Goal: Transaction & Acquisition: Purchase product/service

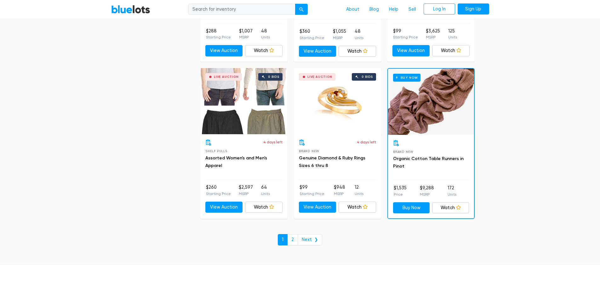
scroll to position [2712, 0]
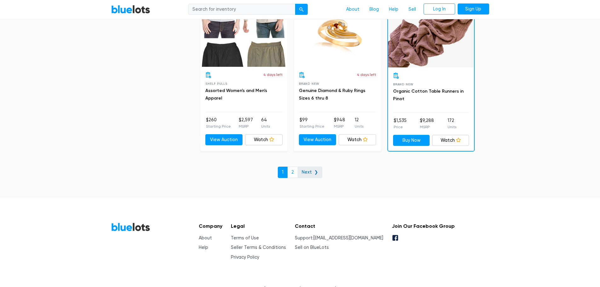
click at [312, 167] on link "Next ❯" at bounding box center [309, 172] width 25 height 11
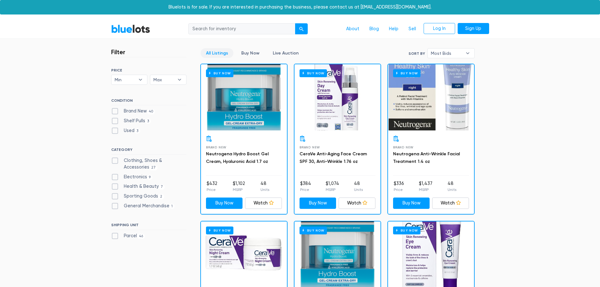
click at [257, 120] on div "Buy Now" at bounding box center [244, 97] width 86 height 66
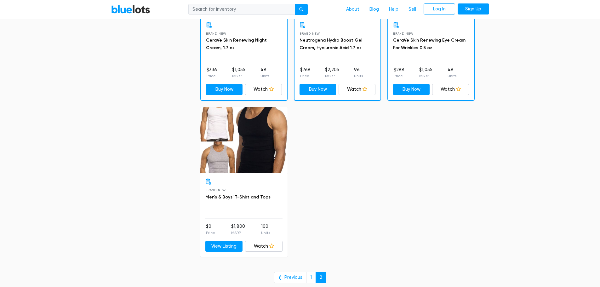
scroll to position [315, 0]
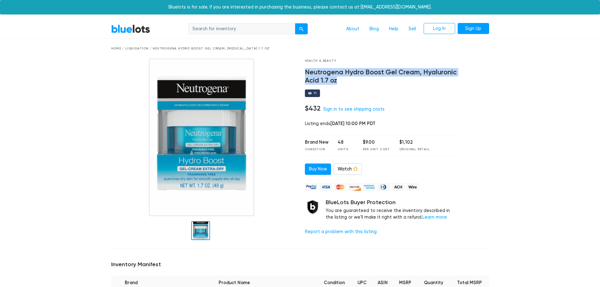
drag, startPoint x: 358, startPoint y: 84, endPoint x: 301, endPoint y: 73, distance: 58.6
click at [301, 73] on div "Health & Beauty Neutrogena Hydro Boost Gel Cream, Hyaluronic Acid 1.7 oz 71 $43…" at bounding box center [380, 151] width 161 height 185
copy h4 "Neutrogena Hydro Boost Gel Cream, Hyaluronic Acid 1.7 oz"
